Goal: Transaction & Acquisition: Purchase product/service

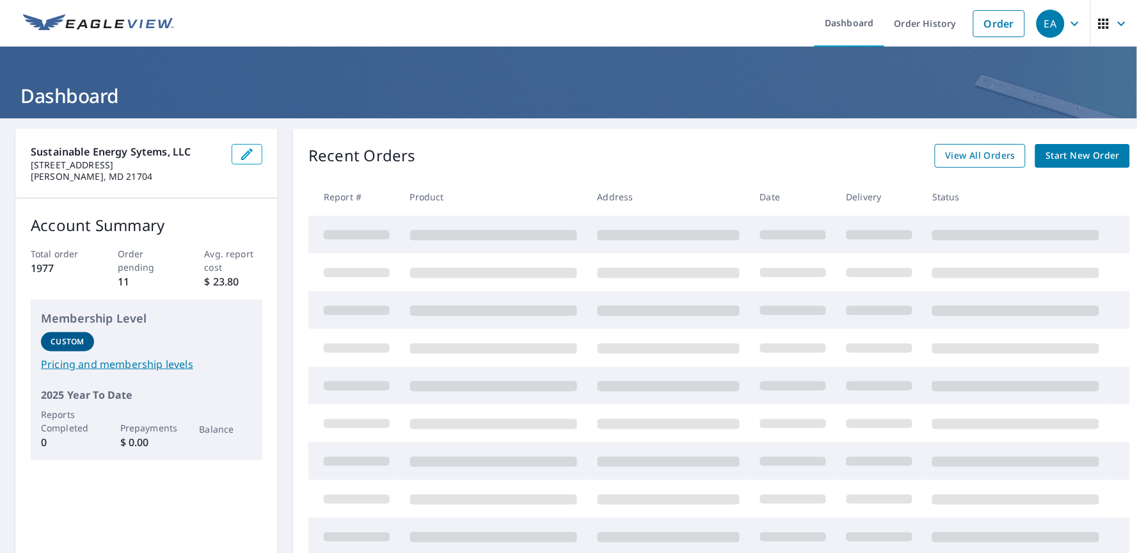
click at [970, 155] on span "View All Orders" at bounding box center [980, 156] width 70 height 16
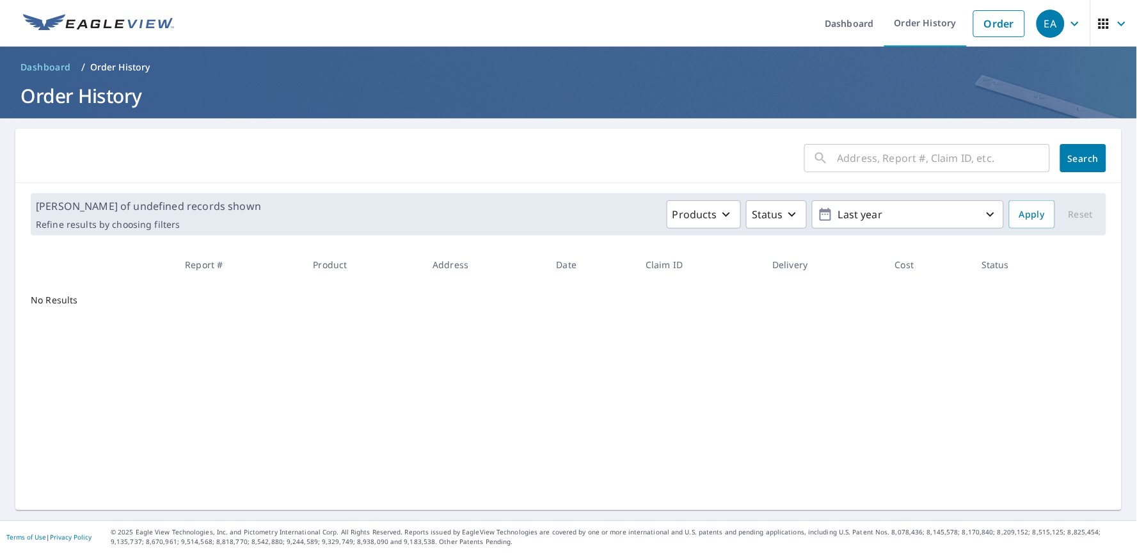
click at [955, 158] on input "text" at bounding box center [944, 158] width 212 height 36
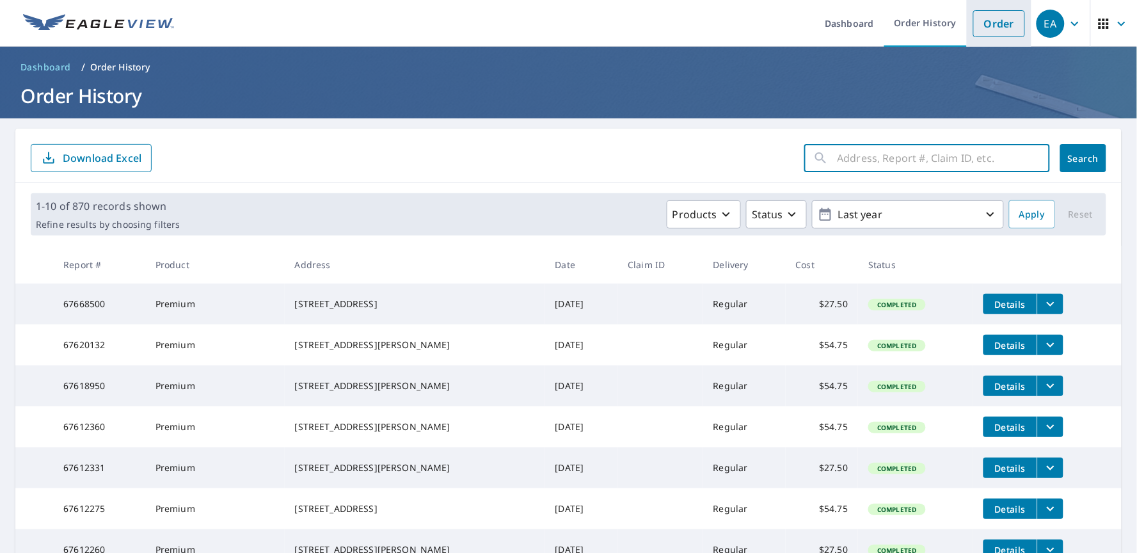
click at [987, 37] on li "Order" at bounding box center [999, 23] width 65 height 47
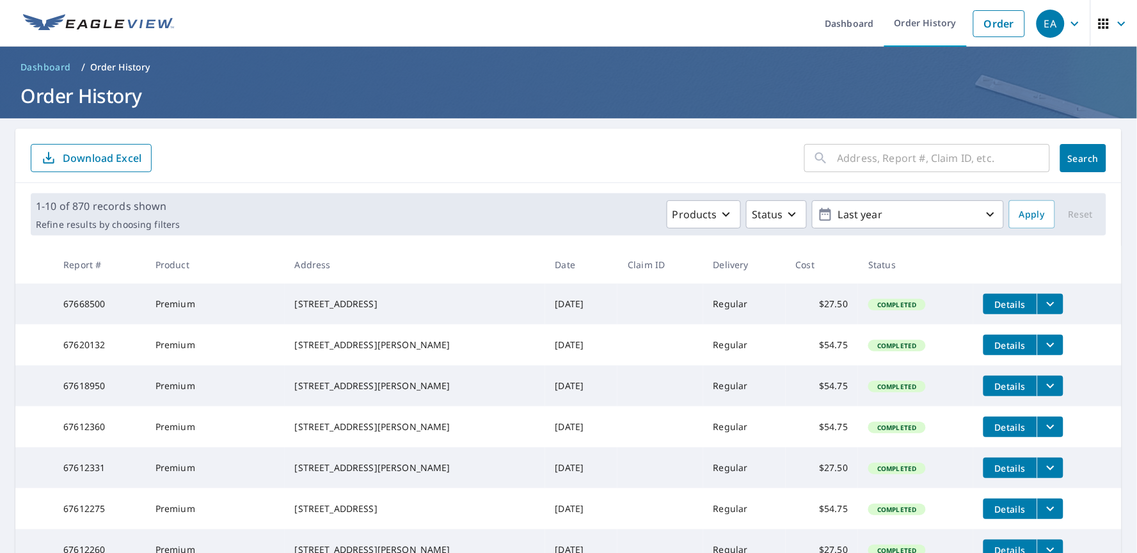
click at [37, 67] on span "Dashboard" at bounding box center [45, 67] width 51 height 13
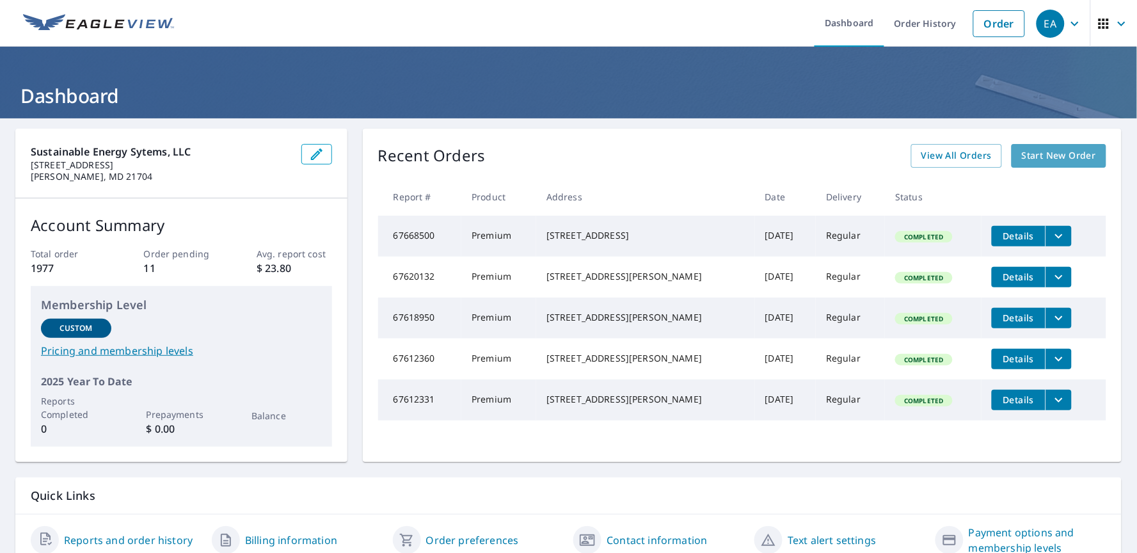
click at [1057, 157] on span "Start New Order" at bounding box center [1059, 156] width 74 height 16
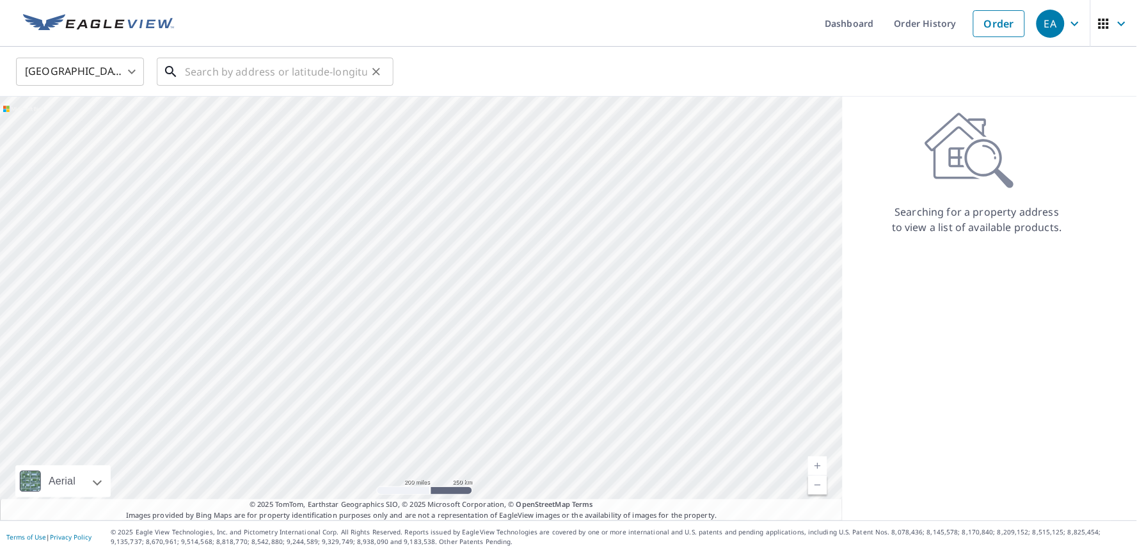
click at [275, 73] on input "text" at bounding box center [276, 72] width 182 height 36
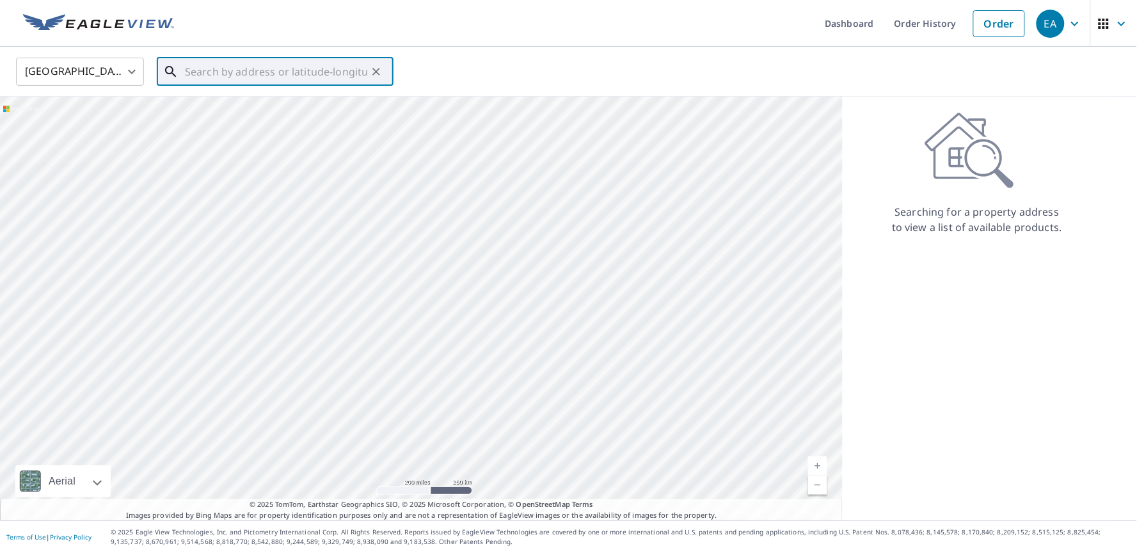
paste input "[STREET_ADDRESS] Red Lion, PA 17356"
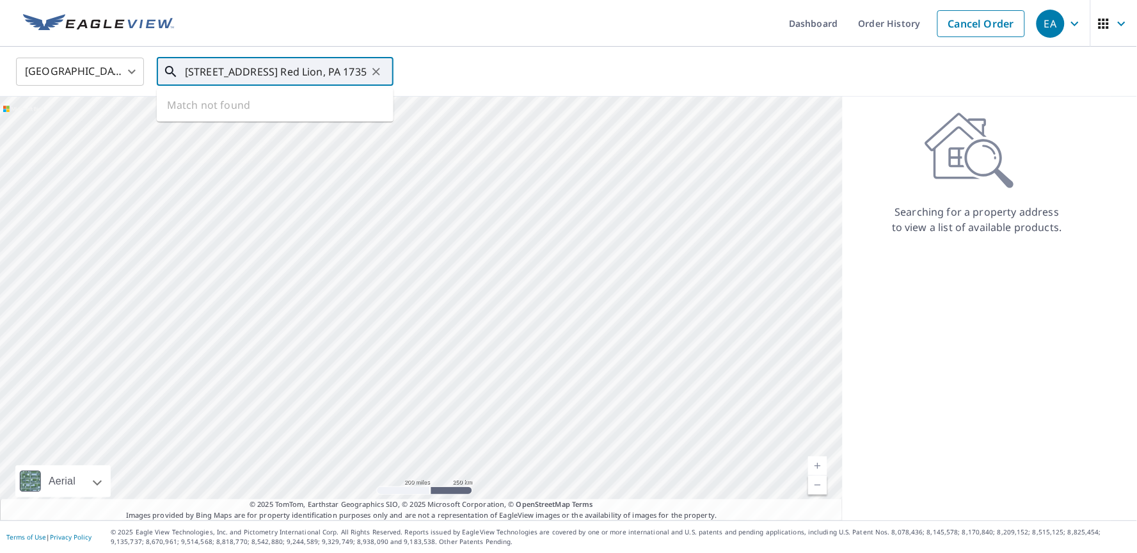
scroll to position [0, 6]
click at [275, 108] on span "[STREET_ADDRESS]" at bounding box center [282, 108] width 201 height 15
type input "[STREET_ADDRESS]"
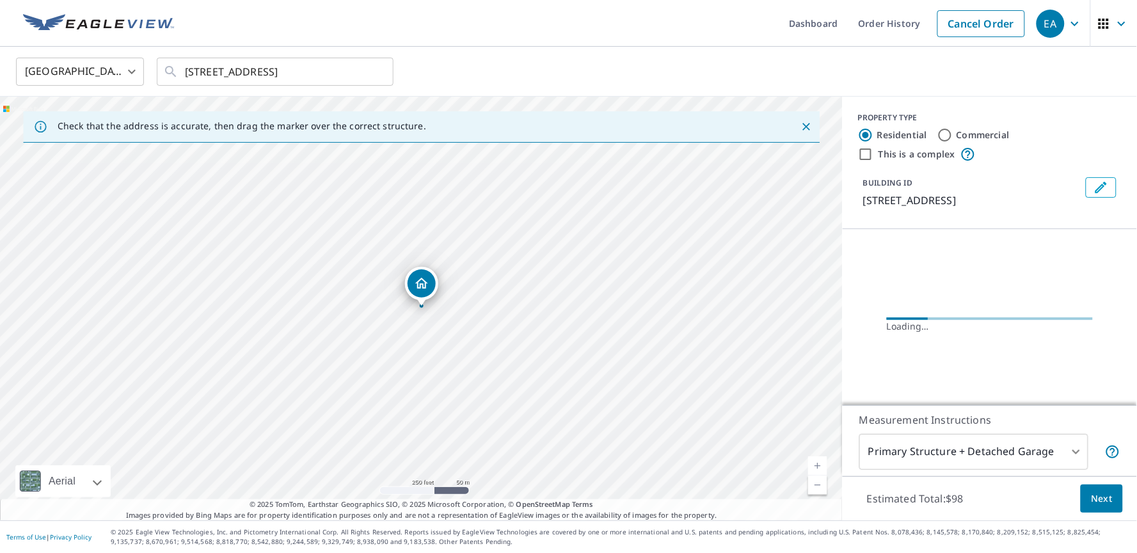
scroll to position [0, 0]
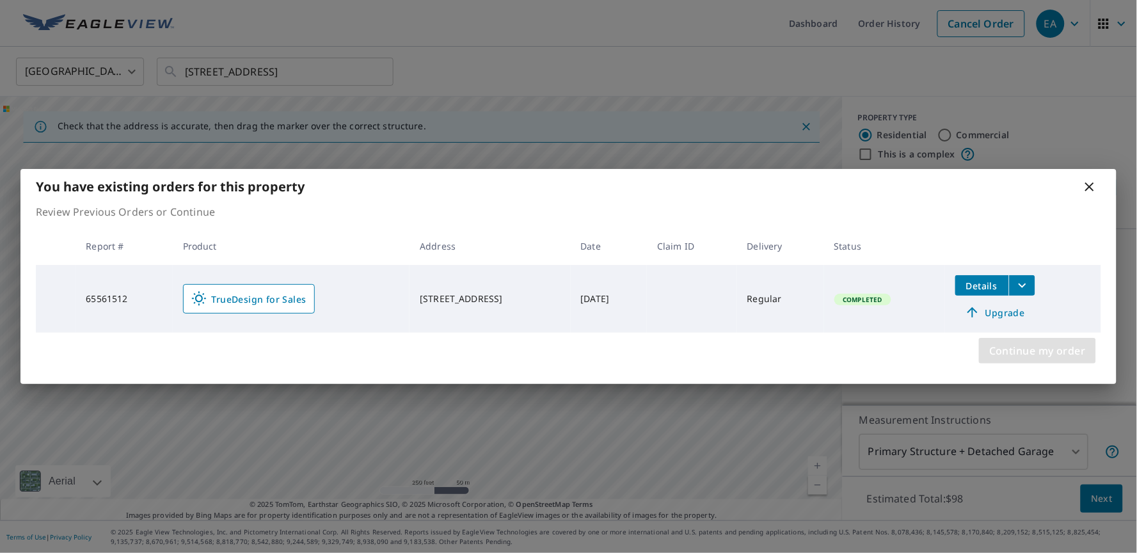
click at [1048, 352] on span "Continue my order" at bounding box center [1037, 351] width 97 height 18
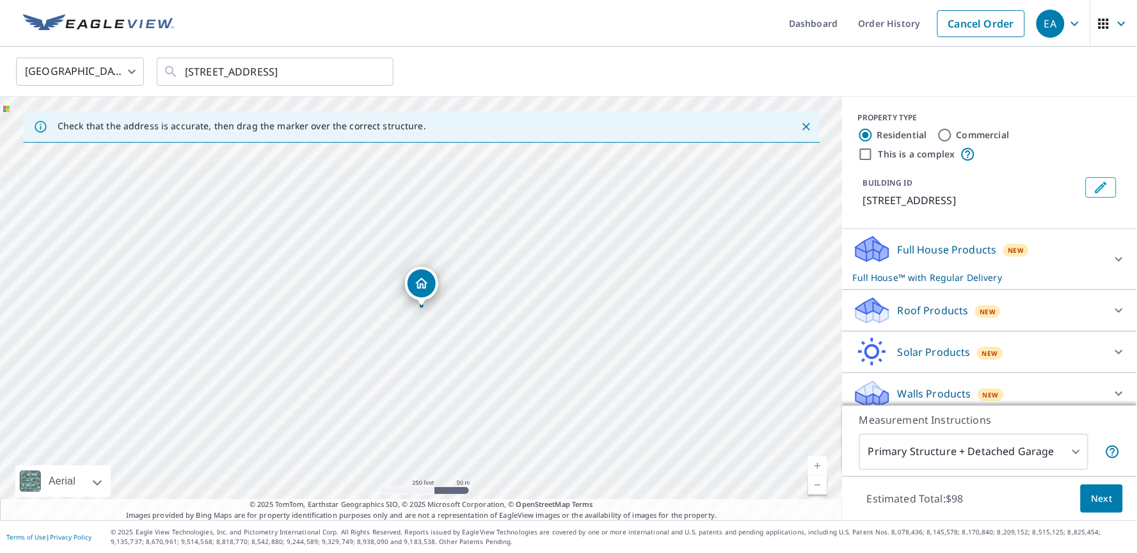
click at [962, 307] on p "Roof Products" at bounding box center [933, 310] width 71 height 15
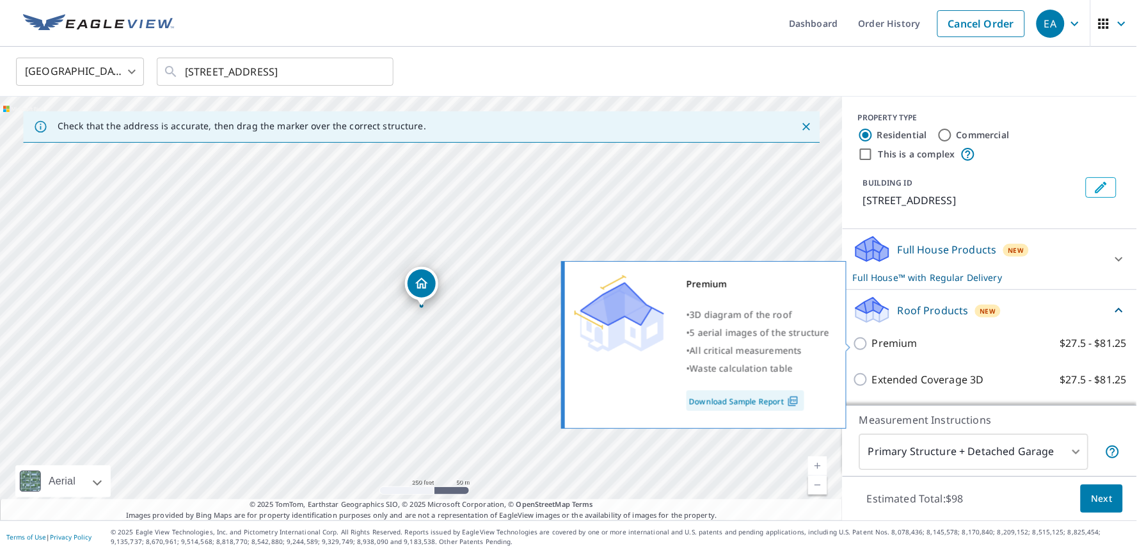
click at [907, 341] on p "Premium" at bounding box center [894, 343] width 45 height 16
click at [872, 341] on input "Premium $27.5 - $81.25" at bounding box center [862, 343] width 19 height 15
checkbox input "true"
checkbox input "false"
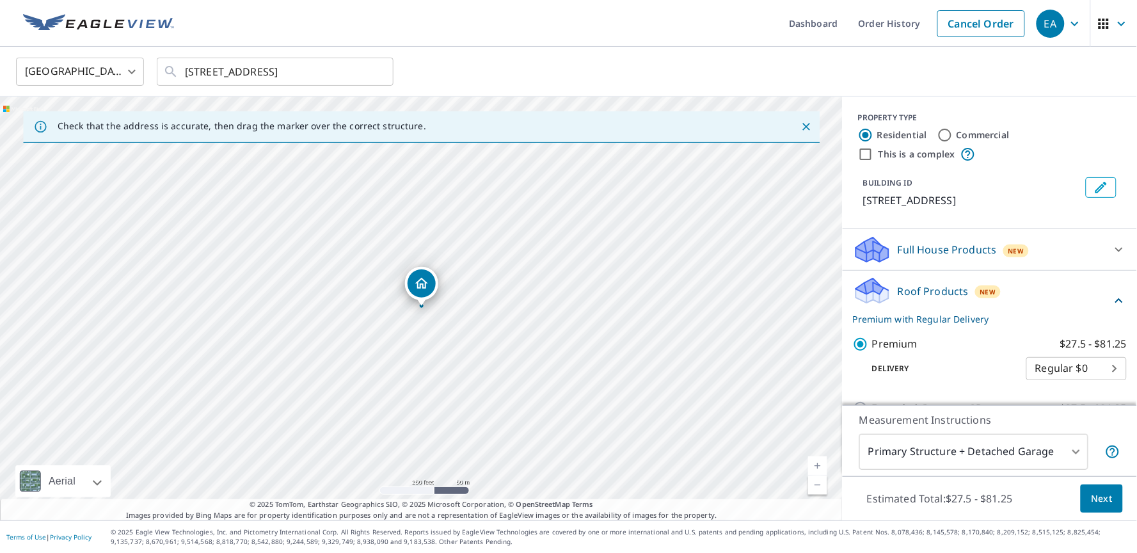
click at [544, 269] on div "[STREET_ADDRESS]" at bounding box center [421, 309] width 843 height 424
drag, startPoint x: 385, startPoint y: 356, endPoint x: 425, endPoint y: 262, distance: 102.4
click at [422, 268] on div "[STREET_ADDRESS]" at bounding box center [421, 309] width 843 height 424
drag, startPoint x: 426, startPoint y: 354, endPoint x: 440, endPoint y: 285, distance: 70.5
click at [440, 294] on div "[STREET_ADDRESS]" at bounding box center [421, 309] width 843 height 424
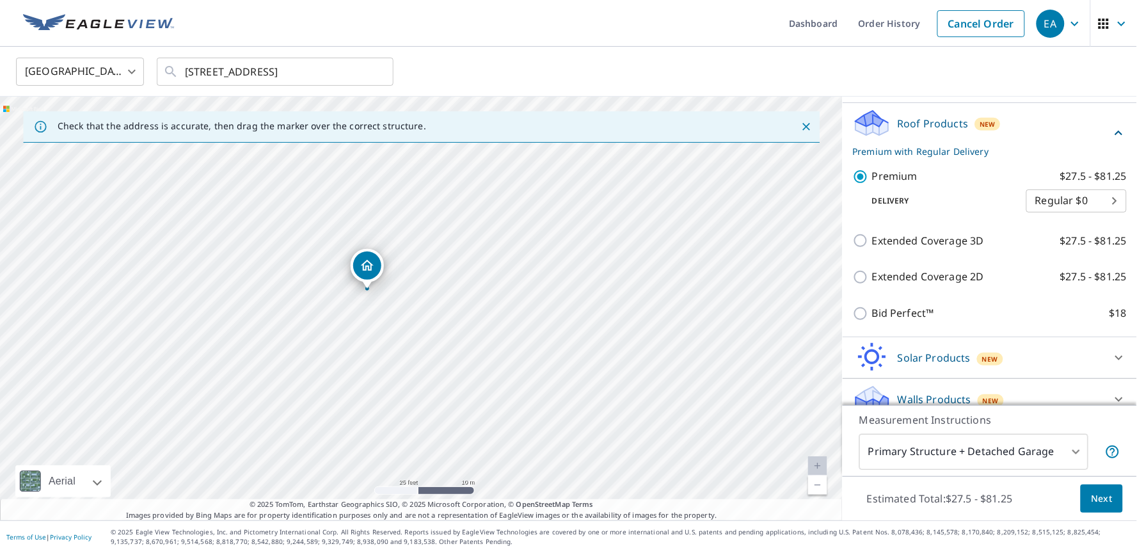
scroll to position [182, 0]
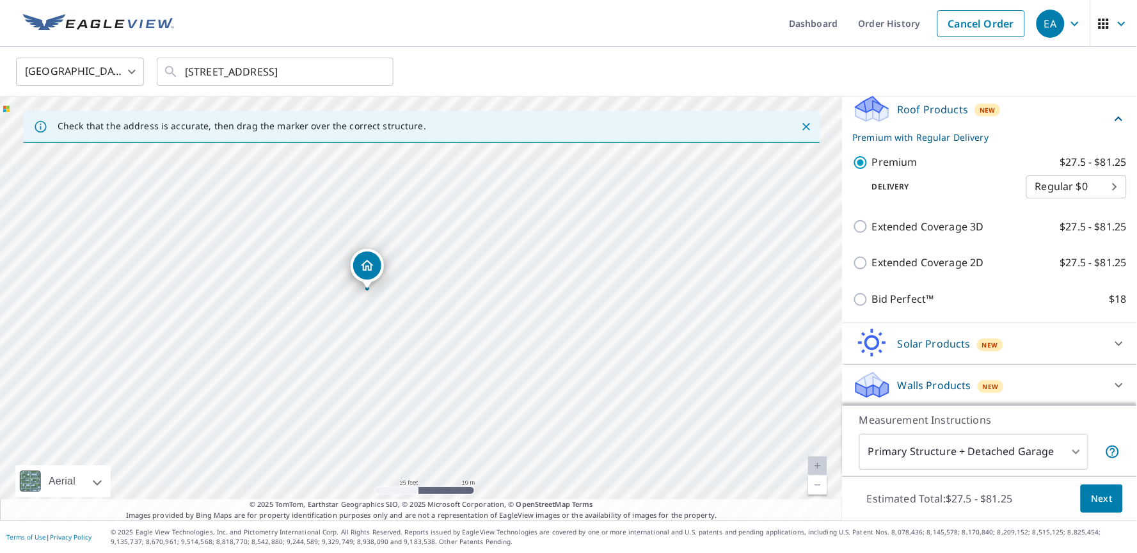
click at [1099, 501] on span "Next" at bounding box center [1102, 499] width 22 height 16
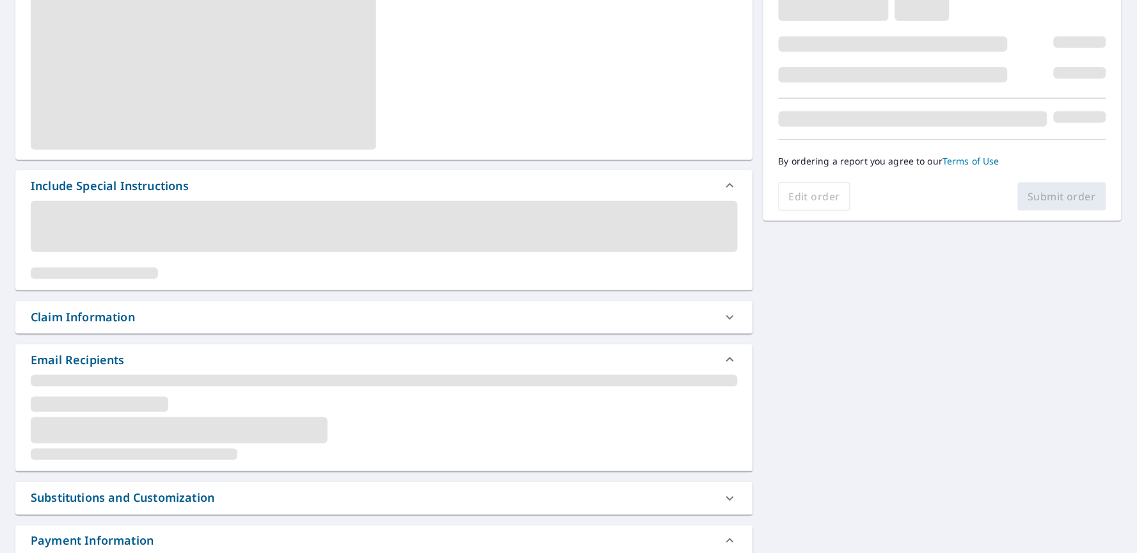
scroll to position [246, 0]
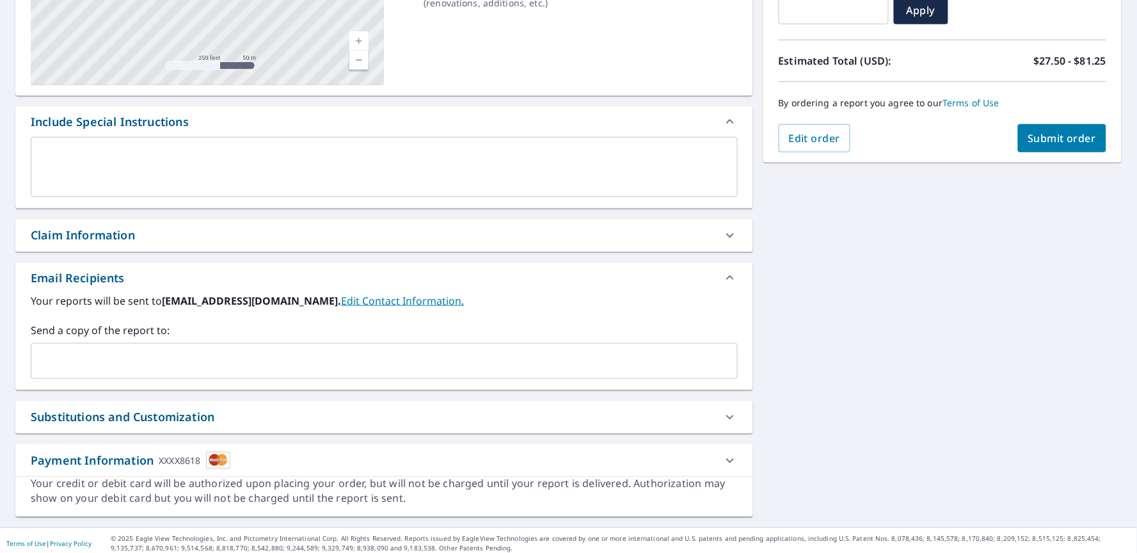
click at [341, 302] on b "[EMAIL_ADDRESS][DOMAIN_NAME]." at bounding box center [251, 301] width 179 height 14
drag, startPoint x: 378, startPoint y: 302, endPoint x: 323, endPoint y: 302, distance: 54.4
click at [316, 302] on b "[EMAIL_ADDRESS][DOMAIN_NAME]." at bounding box center [251, 301] width 179 height 14
click at [341, 303] on b "[EMAIL_ADDRESS][DOMAIN_NAME]." at bounding box center [251, 301] width 179 height 14
click at [341, 304] on b "[EMAIL_ADDRESS][DOMAIN_NAME]." at bounding box center [251, 301] width 179 height 14
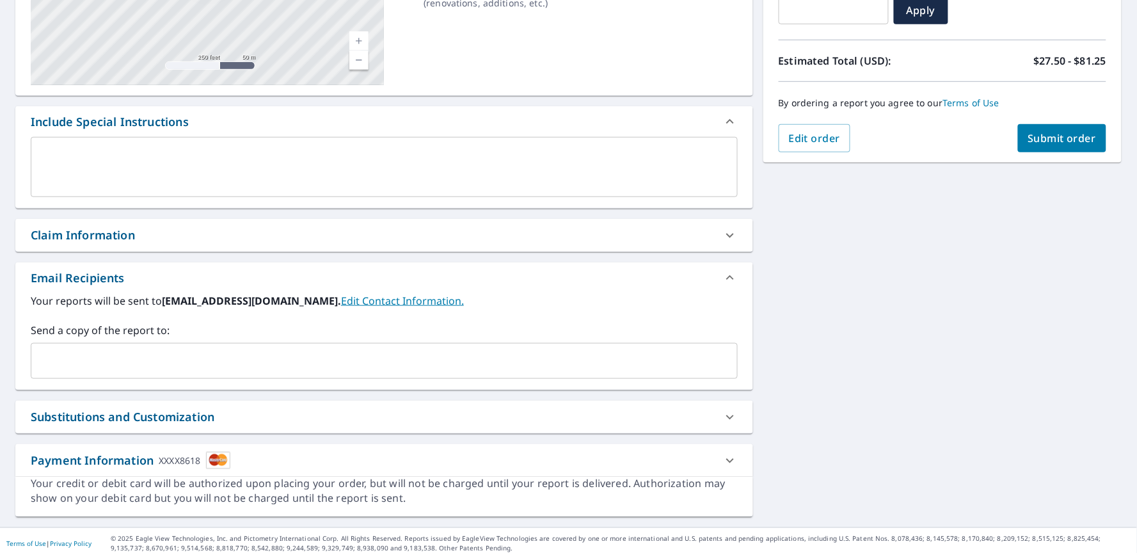
drag, startPoint x: 378, startPoint y: 303, endPoint x: 217, endPoint y: 305, distance: 160.6
click at [217, 305] on b "[EMAIL_ADDRESS][DOMAIN_NAME]." at bounding box center [251, 301] width 179 height 14
copy b "@[DOMAIN_NAME]"
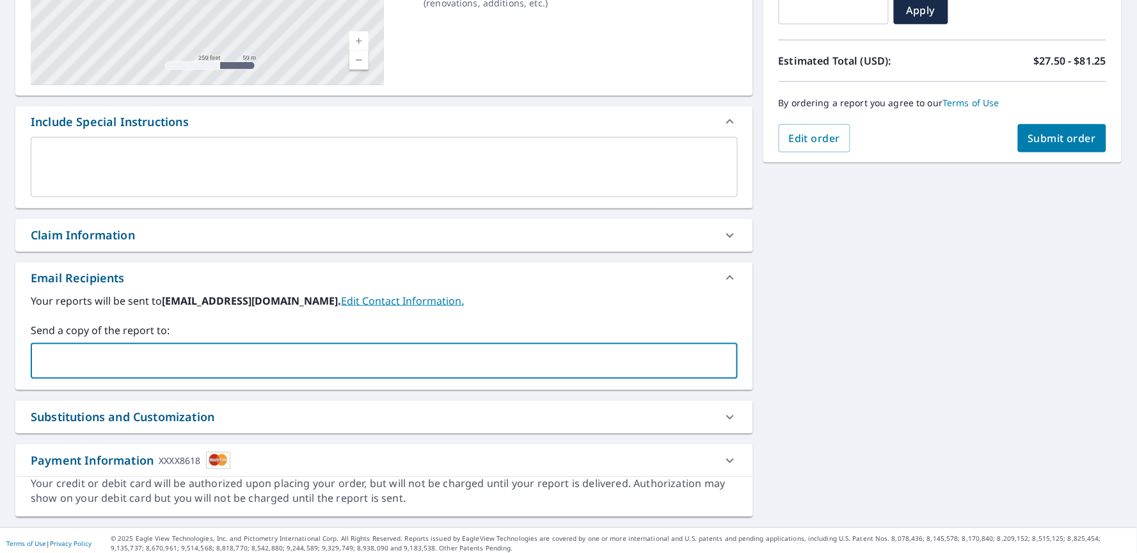
click at [151, 362] on input "text" at bounding box center [374, 361] width 676 height 24
paste input "@[DOMAIN_NAME]"
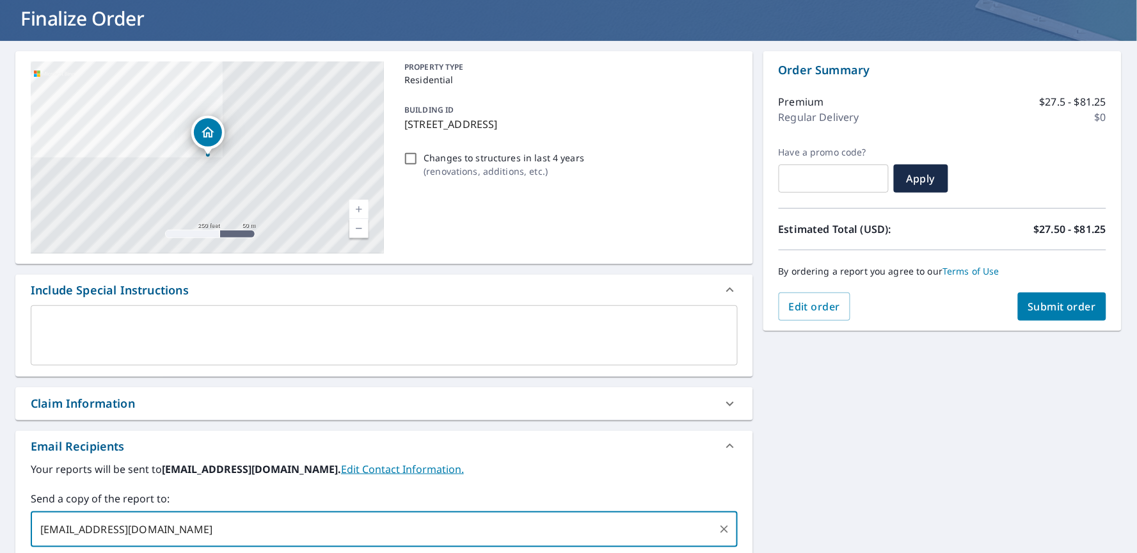
scroll to position [0, 0]
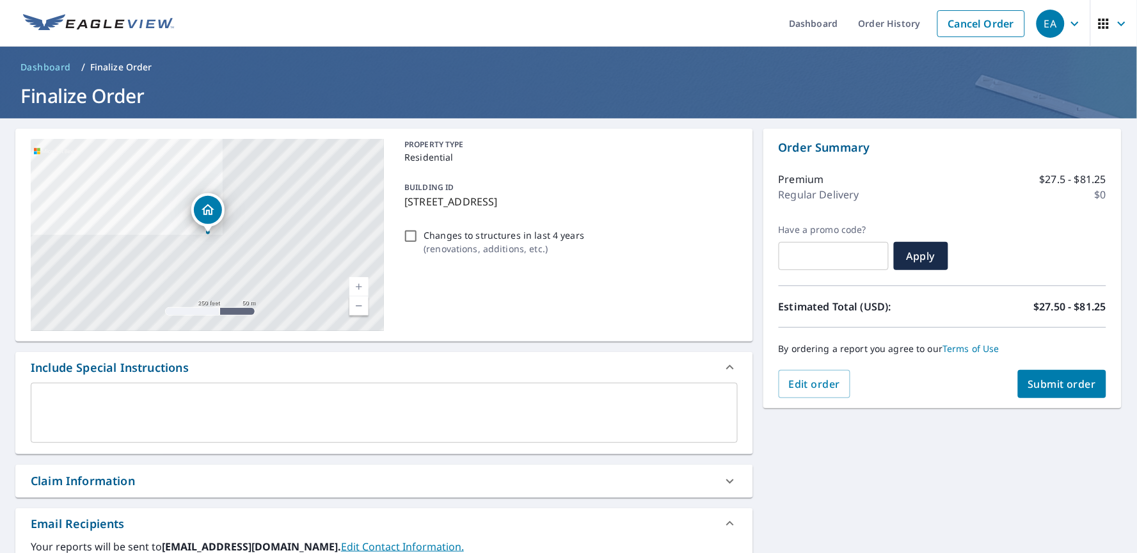
type input "[EMAIL_ADDRESS][DOMAIN_NAME]"
click at [1065, 381] on span "Submit order" at bounding box center [1062, 384] width 68 height 14
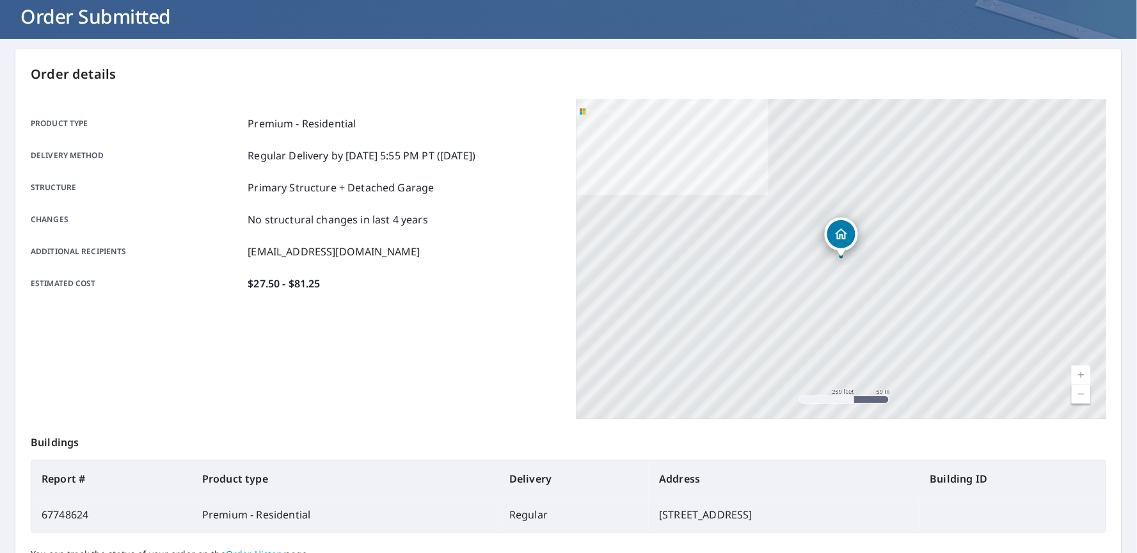
scroll to position [77, 0]
